Goal: Book appointment/travel/reservation

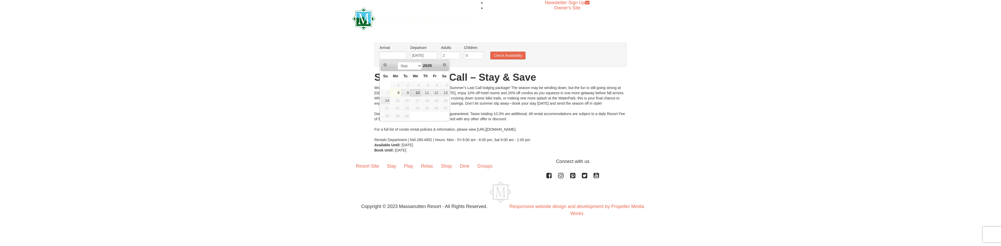
drag, startPoint x: 0, startPoint y: 0, endPoint x: 416, endPoint y: 91, distance: 425.9
click at [416, 91] on link "10" at bounding box center [415, 92] width 10 height 7
type input "[DATE]"
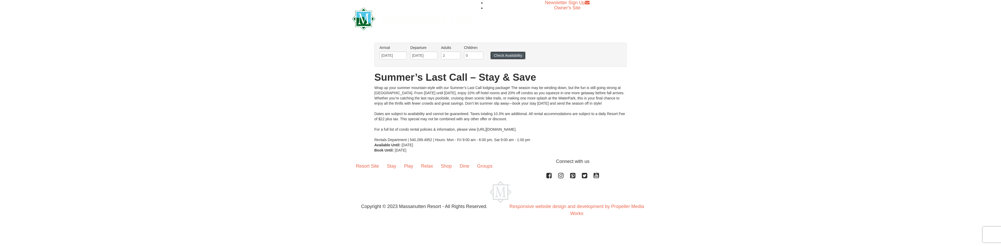
click at [512, 53] on button "Check Availability" at bounding box center [507, 56] width 35 height 8
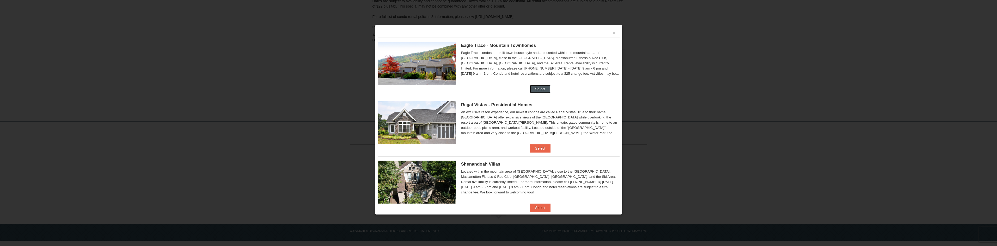
click at [535, 88] on button "Select" at bounding box center [540, 89] width 21 height 8
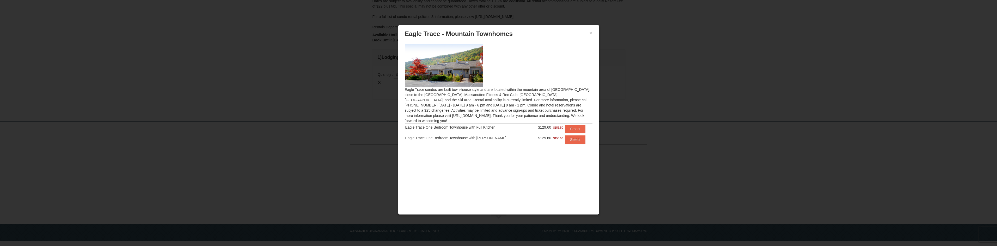
scroll to position [100, 0]
click at [572, 125] on button "Select" at bounding box center [575, 129] width 21 height 8
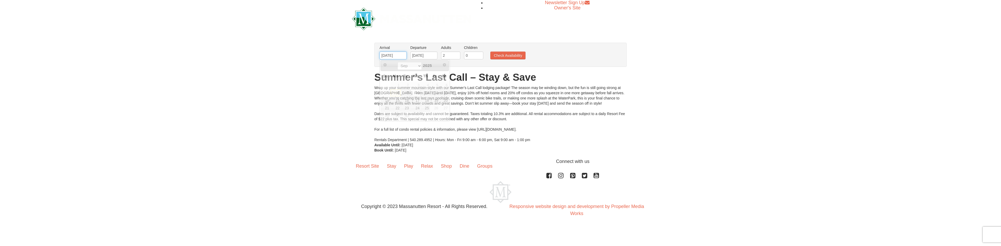
click at [388, 54] on input "[DATE]" at bounding box center [393, 56] width 27 height 8
click at [425, 94] on link "11" at bounding box center [425, 92] width 9 height 7
type input "09/11/2025"
click at [505, 58] on button "Check Availability" at bounding box center [507, 56] width 35 height 8
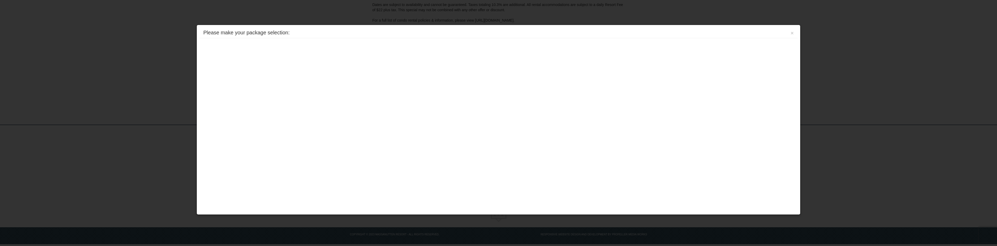
scroll to position [100, 0]
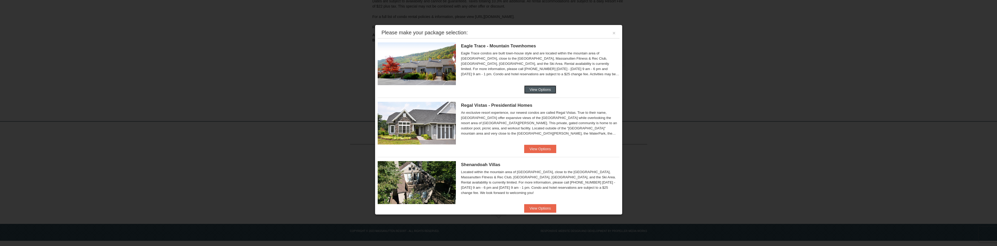
click at [533, 89] on button "View Options" at bounding box center [540, 90] width 32 height 8
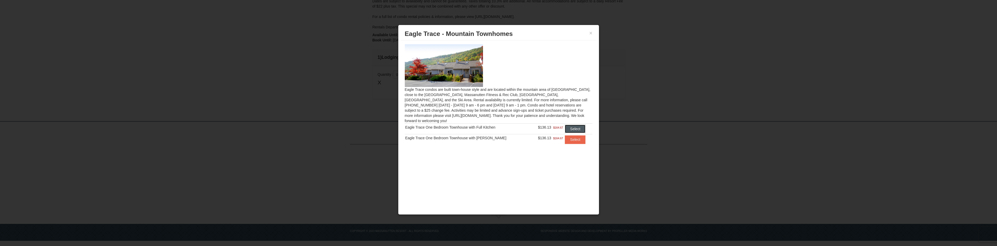
click at [568, 125] on button "Select" at bounding box center [575, 129] width 21 height 8
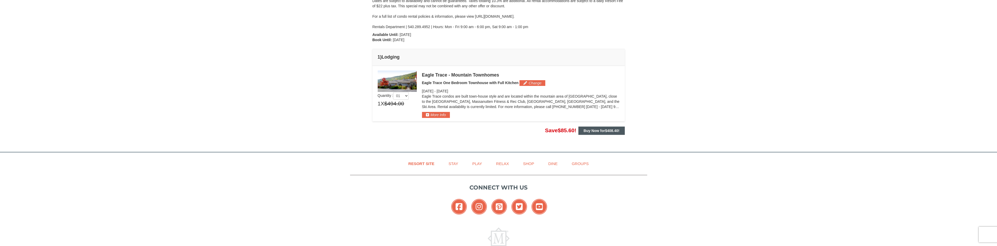
scroll to position [100, 0]
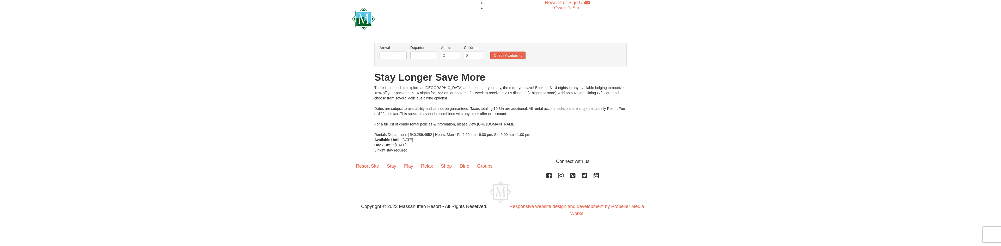
click at [391, 51] on li "Arrival Please format dates MM/DD/YYYY Please format dates MM/DD/YYYY" at bounding box center [393, 53] width 30 height 17
click at [392, 55] on input "text" at bounding box center [393, 56] width 27 height 8
click at [427, 93] on link "11" at bounding box center [425, 92] width 9 height 7
type input "[DATE]"
click at [428, 57] on input "text" at bounding box center [423, 56] width 27 height 8
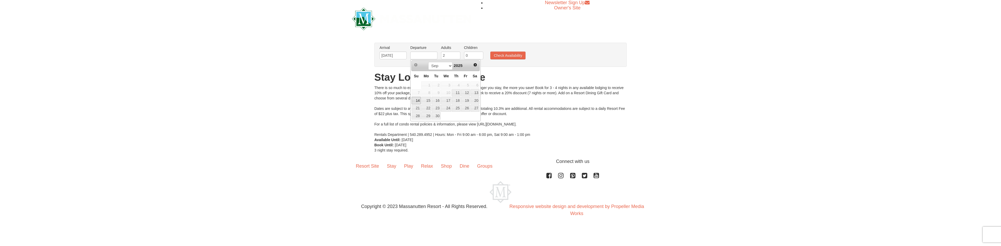
click at [419, 101] on link "14" at bounding box center [416, 100] width 9 height 7
type input "[DATE]"
click at [426, 57] on input "[DATE]" at bounding box center [423, 56] width 27 height 8
click at [414, 101] on link "14" at bounding box center [416, 100] width 9 height 7
click at [510, 56] on button "Check Availability" at bounding box center [507, 56] width 35 height 8
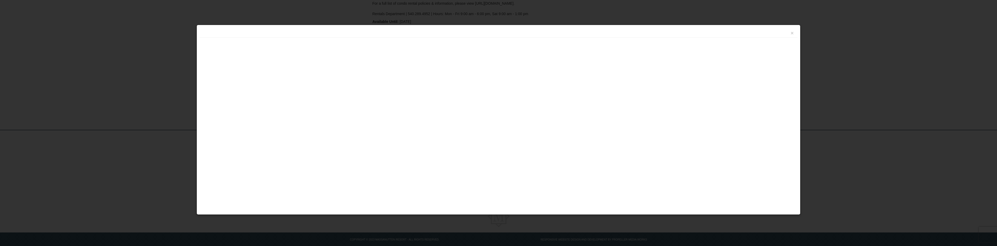
scroll to position [117, 0]
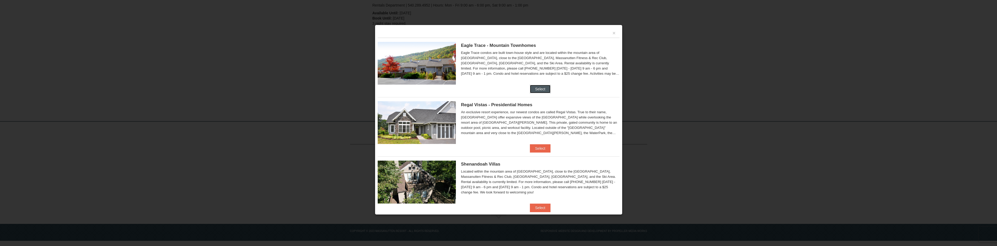
click at [544, 88] on button "Select" at bounding box center [540, 89] width 21 height 8
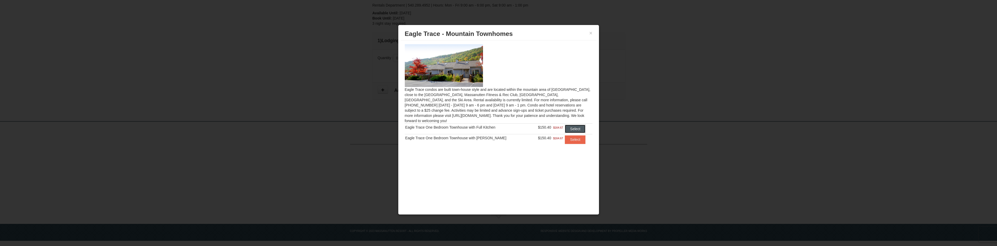
click at [567, 125] on button "Select" at bounding box center [575, 129] width 21 height 8
